Goal: Transaction & Acquisition: Purchase product/service

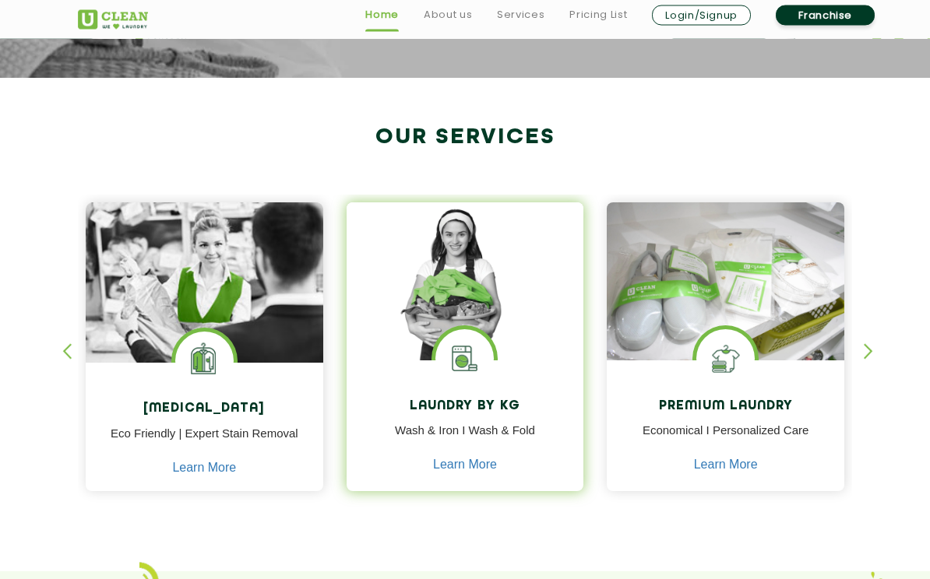
scroll to position [523, 0]
click at [446, 329] on img at bounding box center [466, 281] width 238 height 158
click at [463, 351] on img at bounding box center [464, 358] width 58 height 58
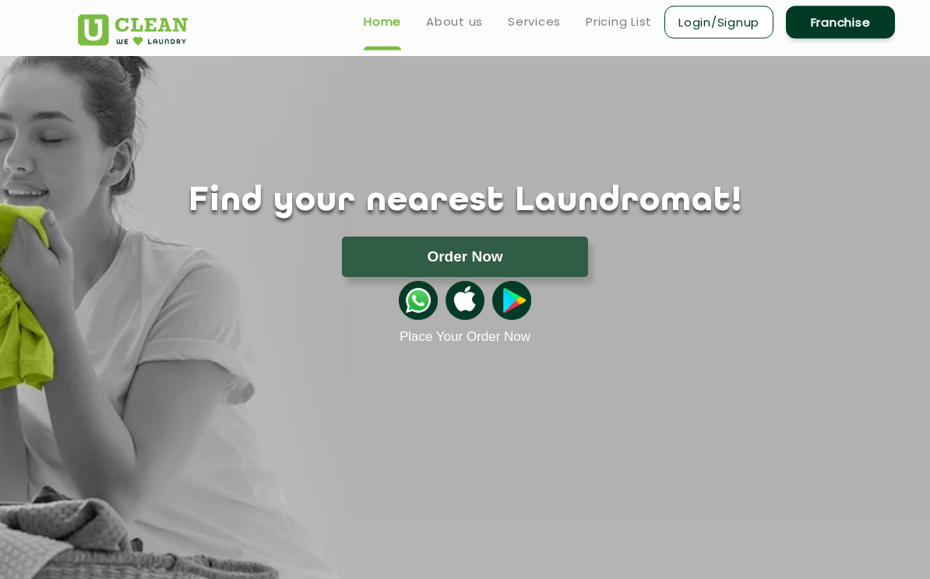
scroll to position [0, 0]
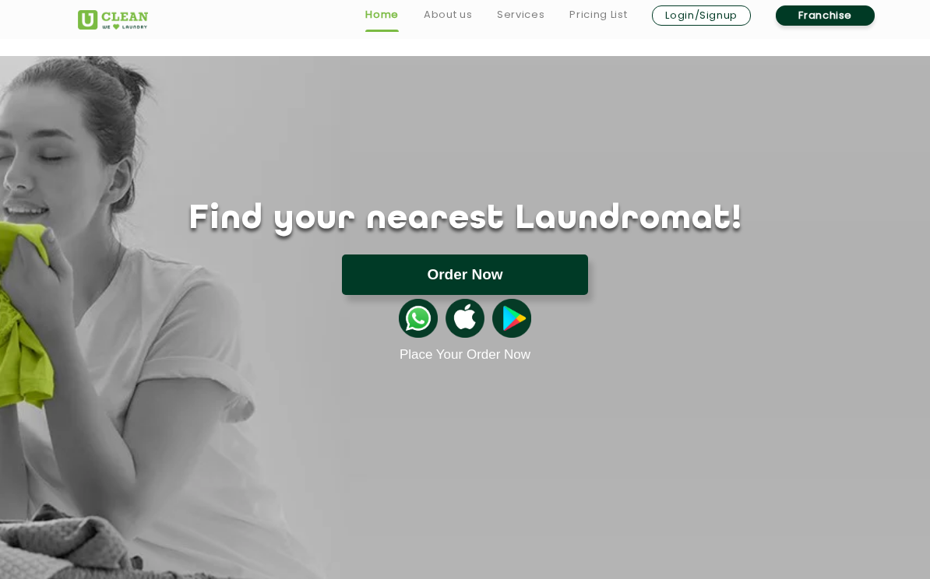
click at [476, 271] on button "Order Now" at bounding box center [465, 275] width 246 height 40
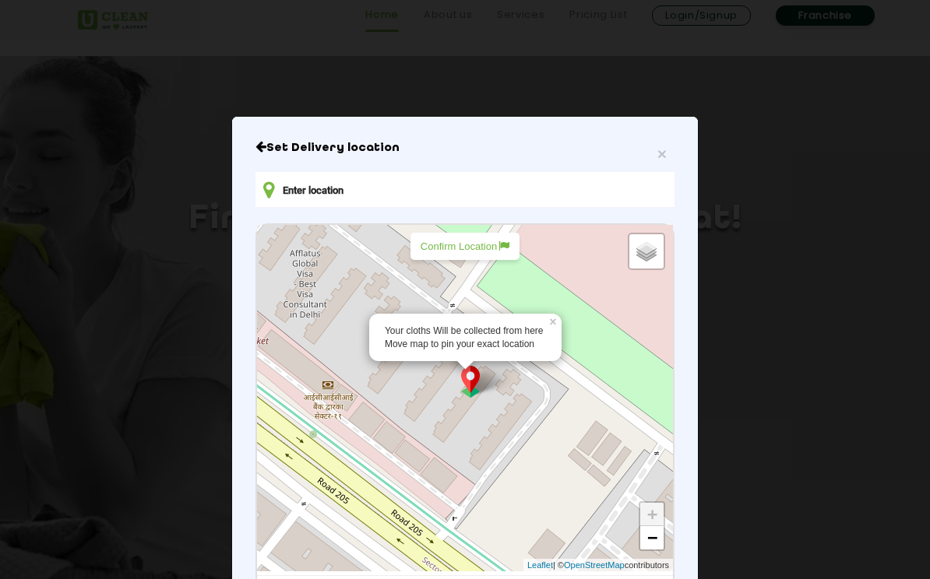
click at [451, 249] on p "Confirm Location" at bounding box center [465, 247] width 89 height 12
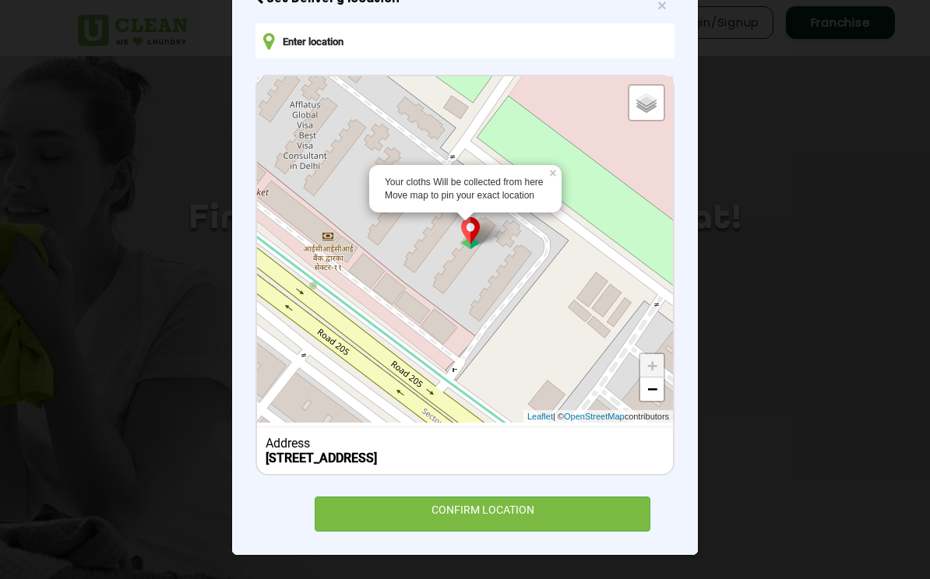
scroll to position [168, 0]
click at [364, 451] on b "[STREET_ADDRESS]" at bounding box center [321, 458] width 111 height 15
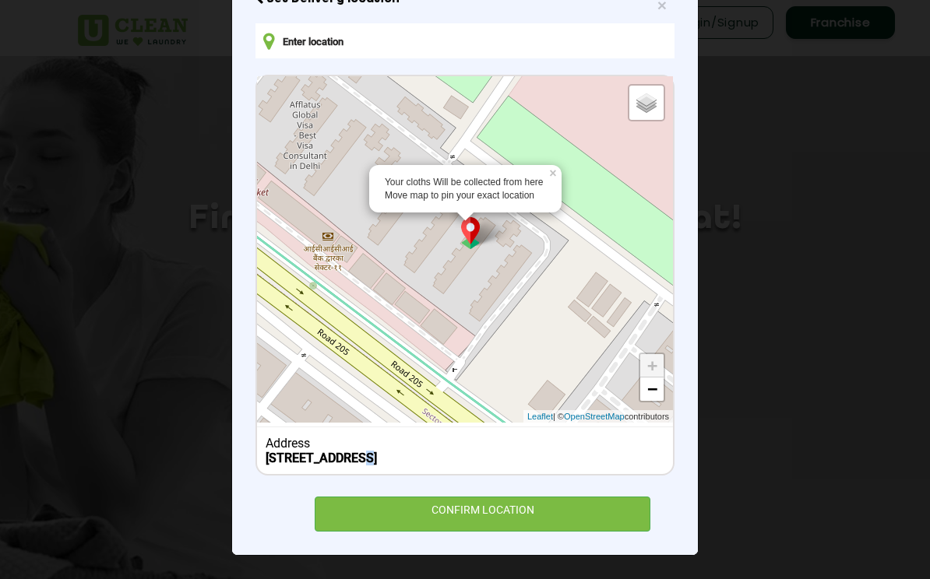
click at [364, 451] on b "[STREET_ADDRESS]" at bounding box center [321, 458] width 111 height 15
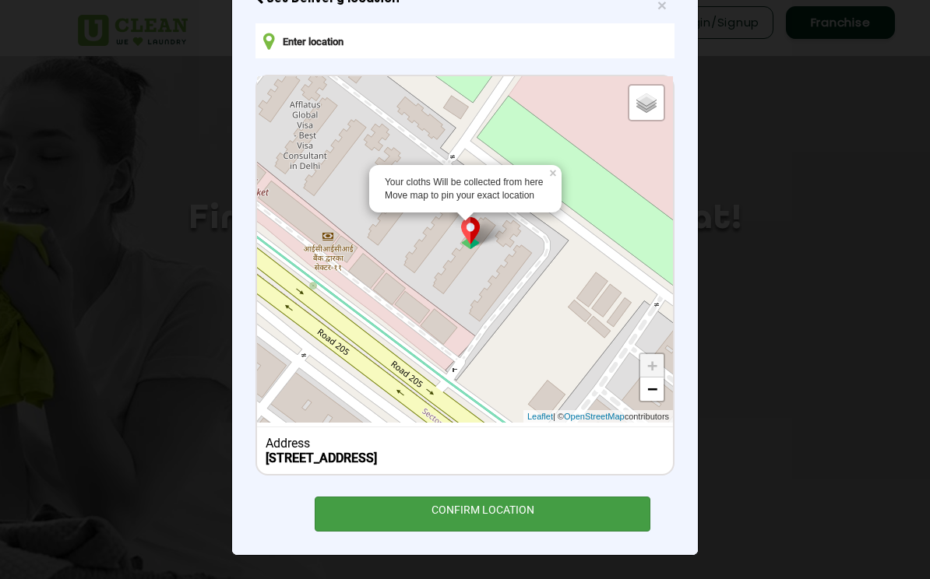
click at [427, 519] on div "CONFIRM LOCATION" at bounding box center [483, 514] width 336 height 35
click at [494, 514] on div "CONFIRM LOCATION" at bounding box center [483, 514] width 336 height 35
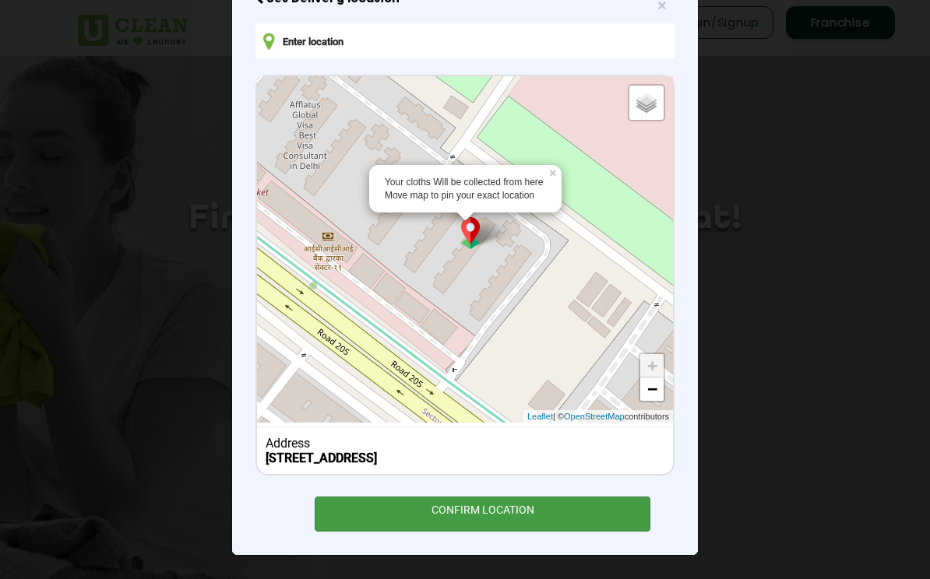
click at [490, 505] on div "CONFIRM LOCATION" at bounding box center [483, 514] width 336 height 35
click at [494, 510] on div "CONFIRM LOCATION" at bounding box center [483, 514] width 336 height 35
click at [500, 516] on div "CONFIRM LOCATION" at bounding box center [483, 514] width 336 height 35
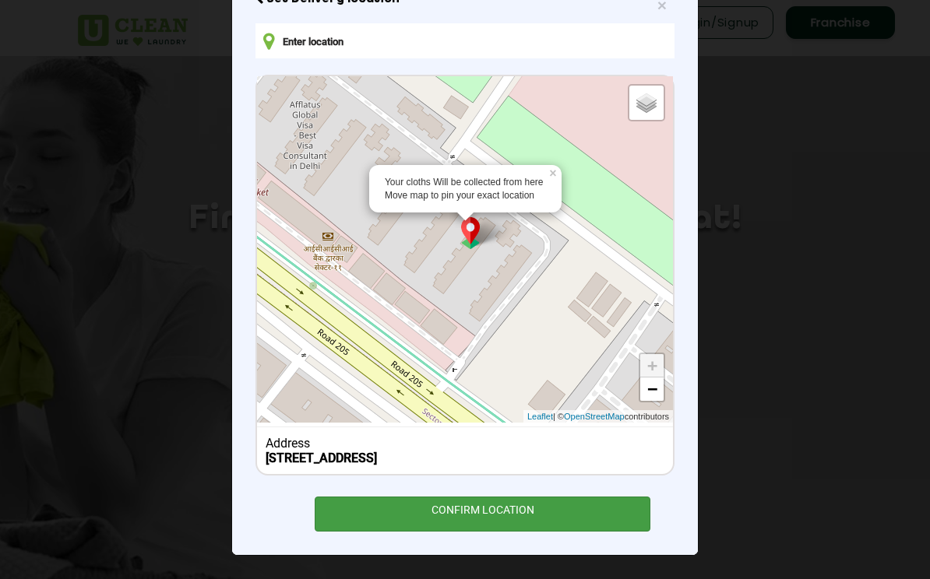
click at [500, 516] on div "CONFIRM LOCATION" at bounding box center [483, 514] width 336 height 35
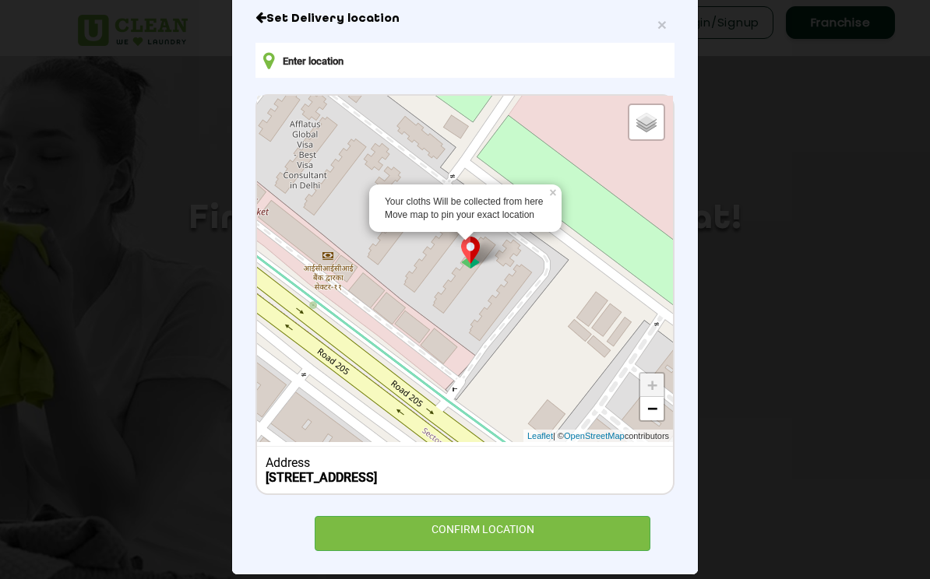
scroll to position [0, 0]
